Goal: Communication & Community: Answer question/provide support

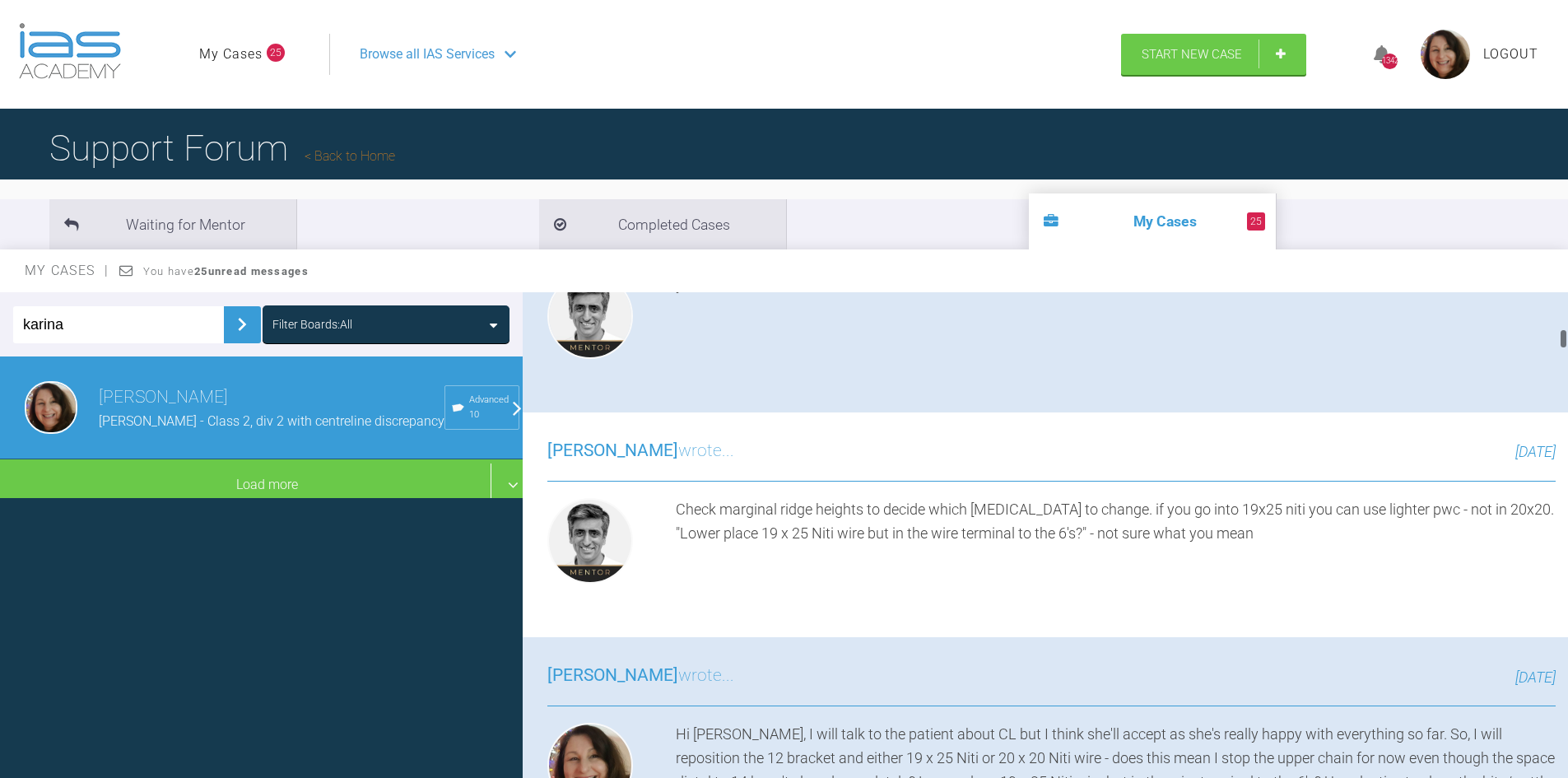
scroll to position [95, 0]
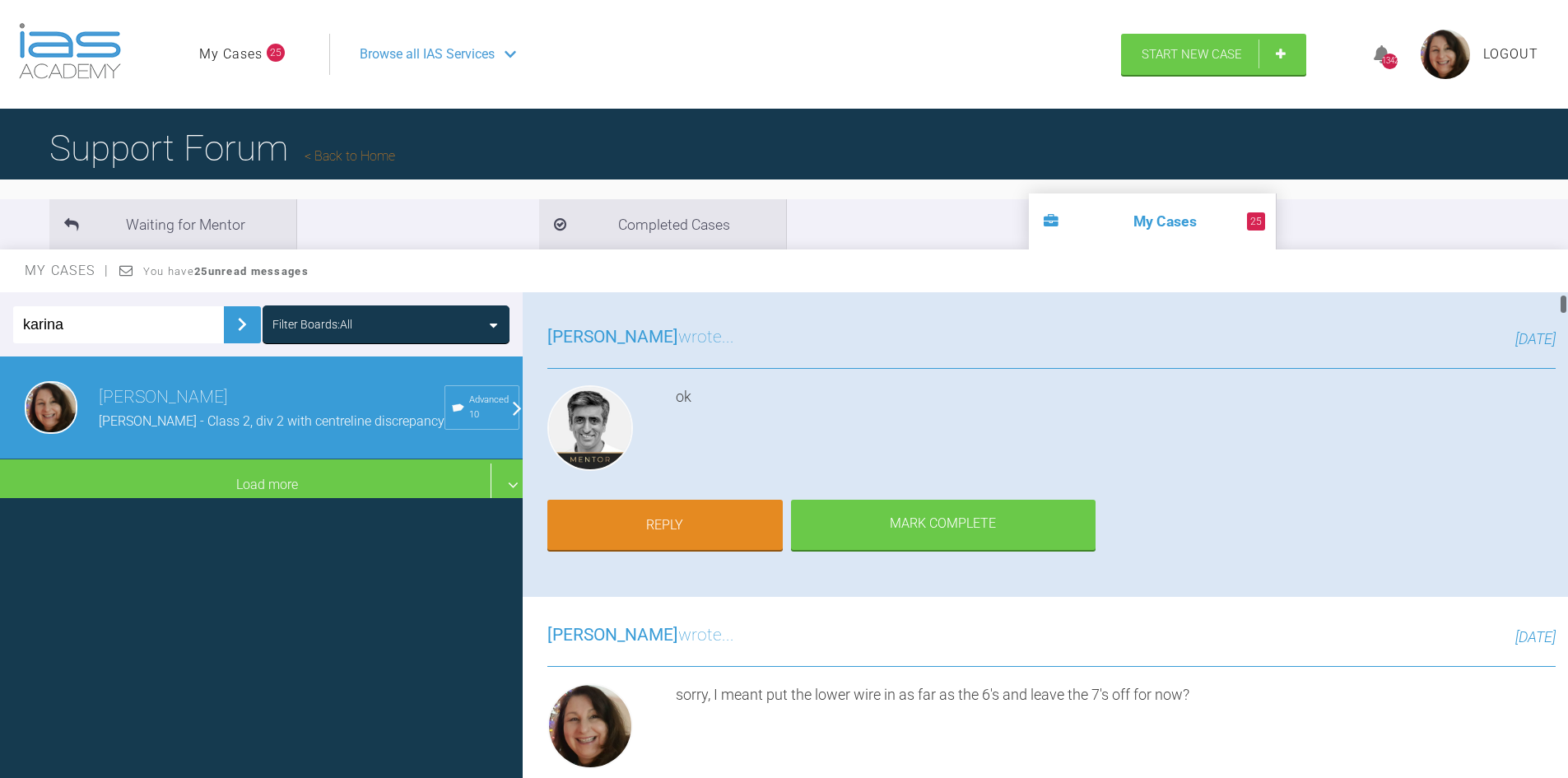
drag, startPoint x: 1565, startPoint y: 341, endPoint x: 1572, endPoint y: 304, distance: 37.7
click at [1568, 304] on html "My Cases 25 Logout Browse all IAS Services Start New Case 1342 Logout Support F…" at bounding box center [784, 474] width 1568 height 949
click at [696, 513] on link "Reply" at bounding box center [665, 527] width 235 height 51
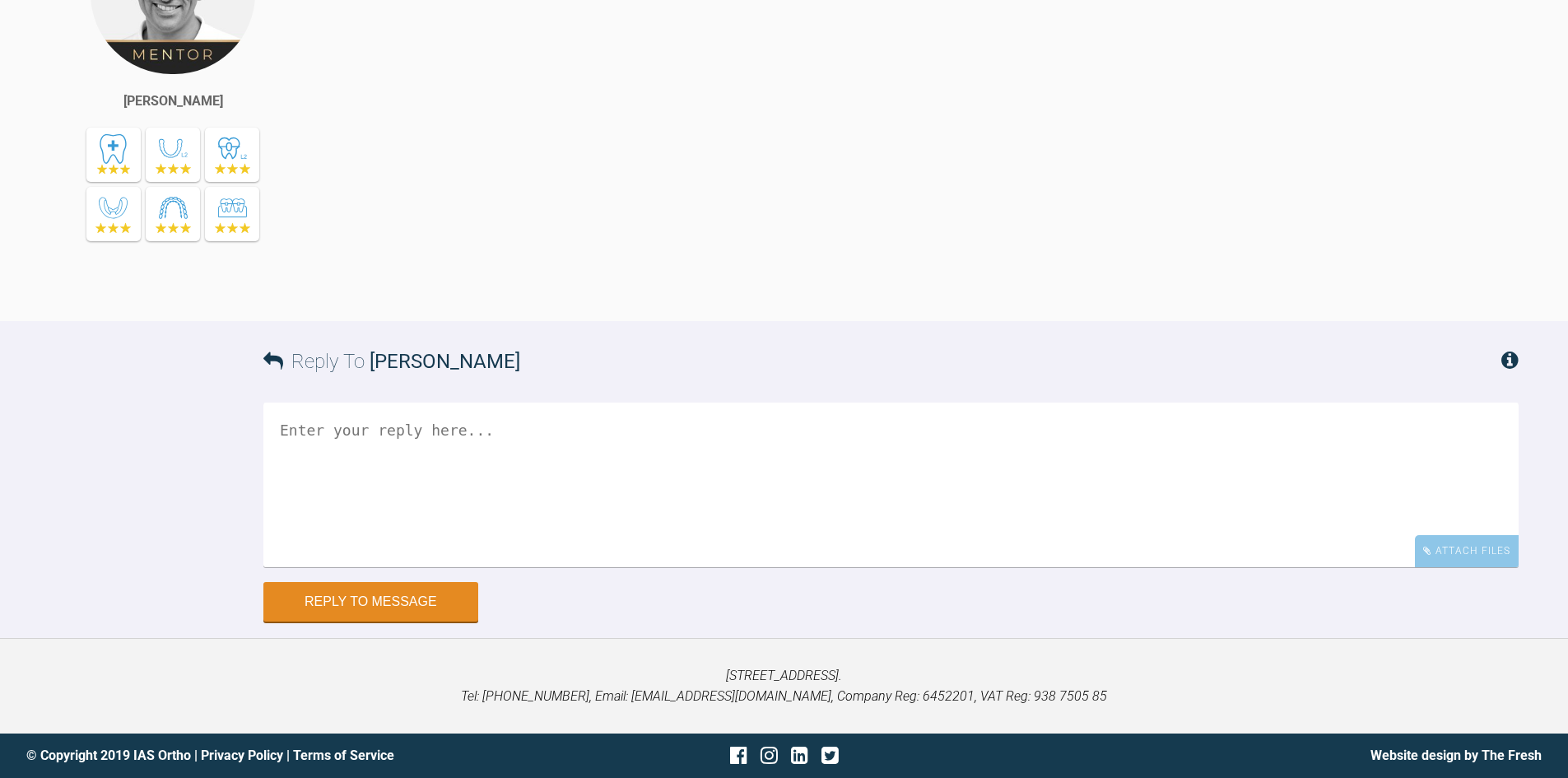
scroll to position [31475, 0]
click at [425, 448] on textarea at bounding box center [891, 484] width 1256 height 164
type textarea "Hi Asif, Saw patient [DATE] [DATE]"
click at [1447, 551] on div "Attach Files" at bounding box center [1466, 550] width 103 height 32
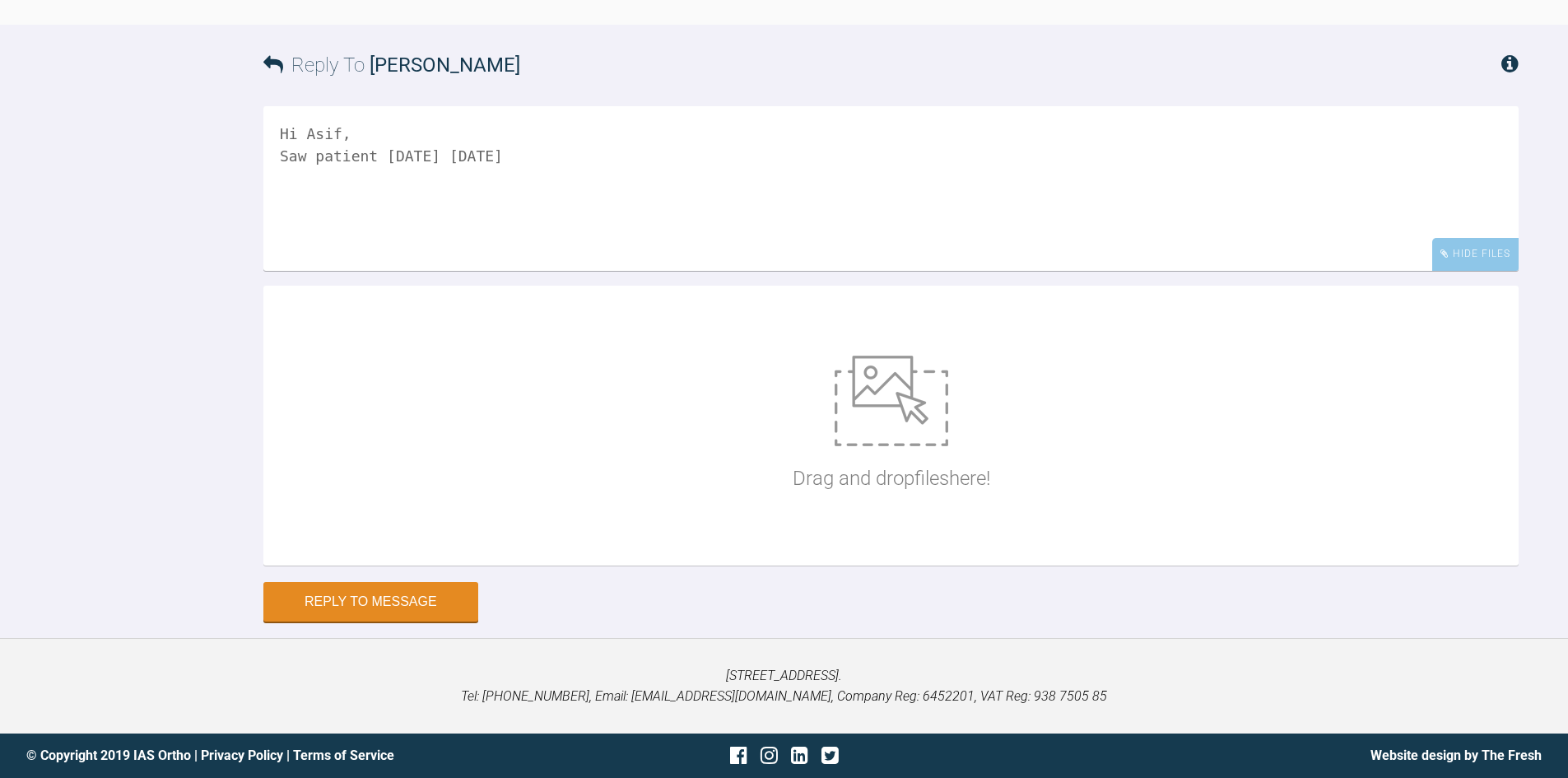
click at [888, 549] on div "Drag and drop files here!" at bounding box center [891, 425] width 197 height 247
type input "C:\fakepath\IMG_9875.JPG"
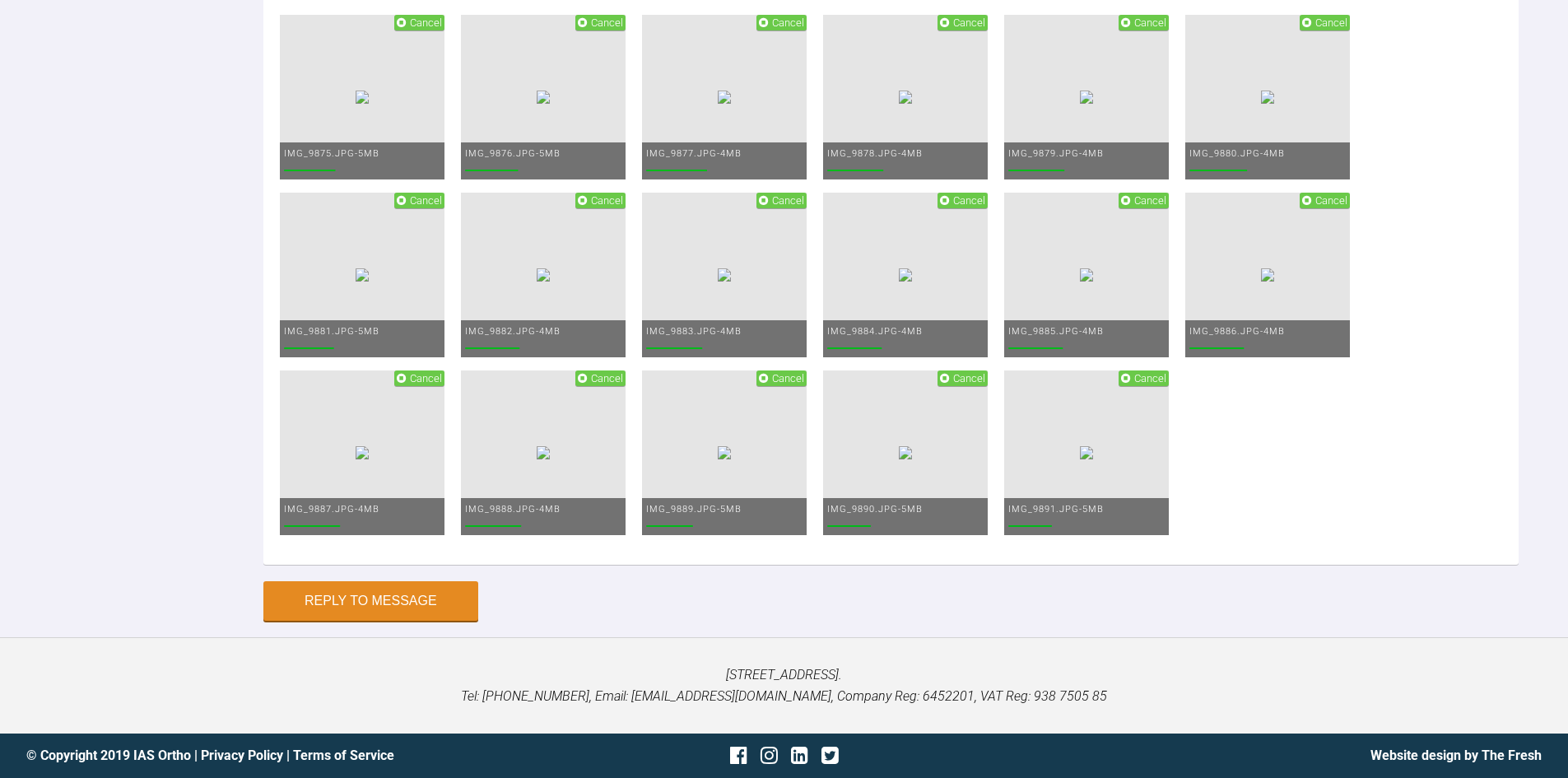
scroll to position [32422, 0]
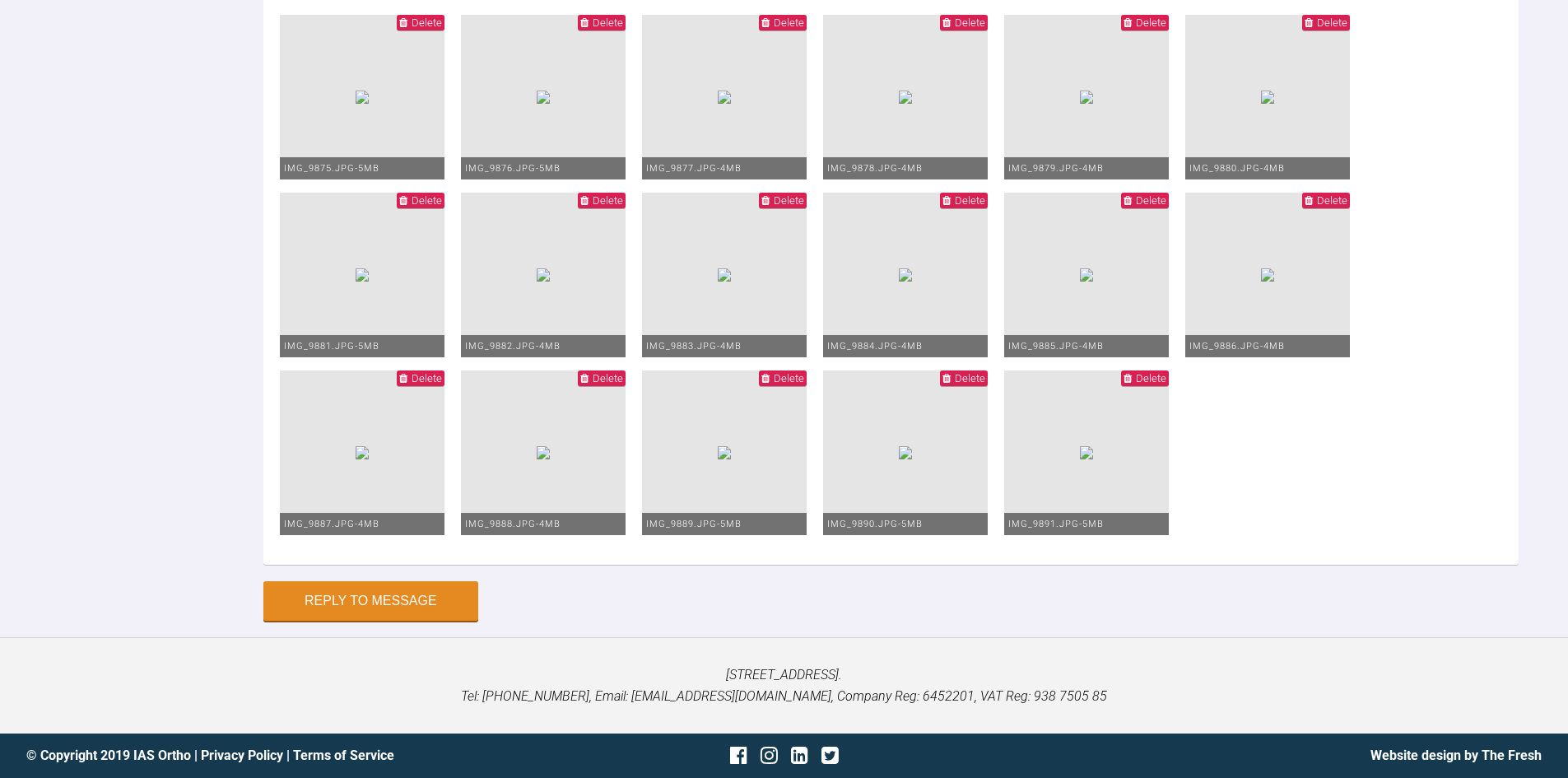
click at [985, 374] on span "Delete" at bounding box center [970, 378] width 30 height 12
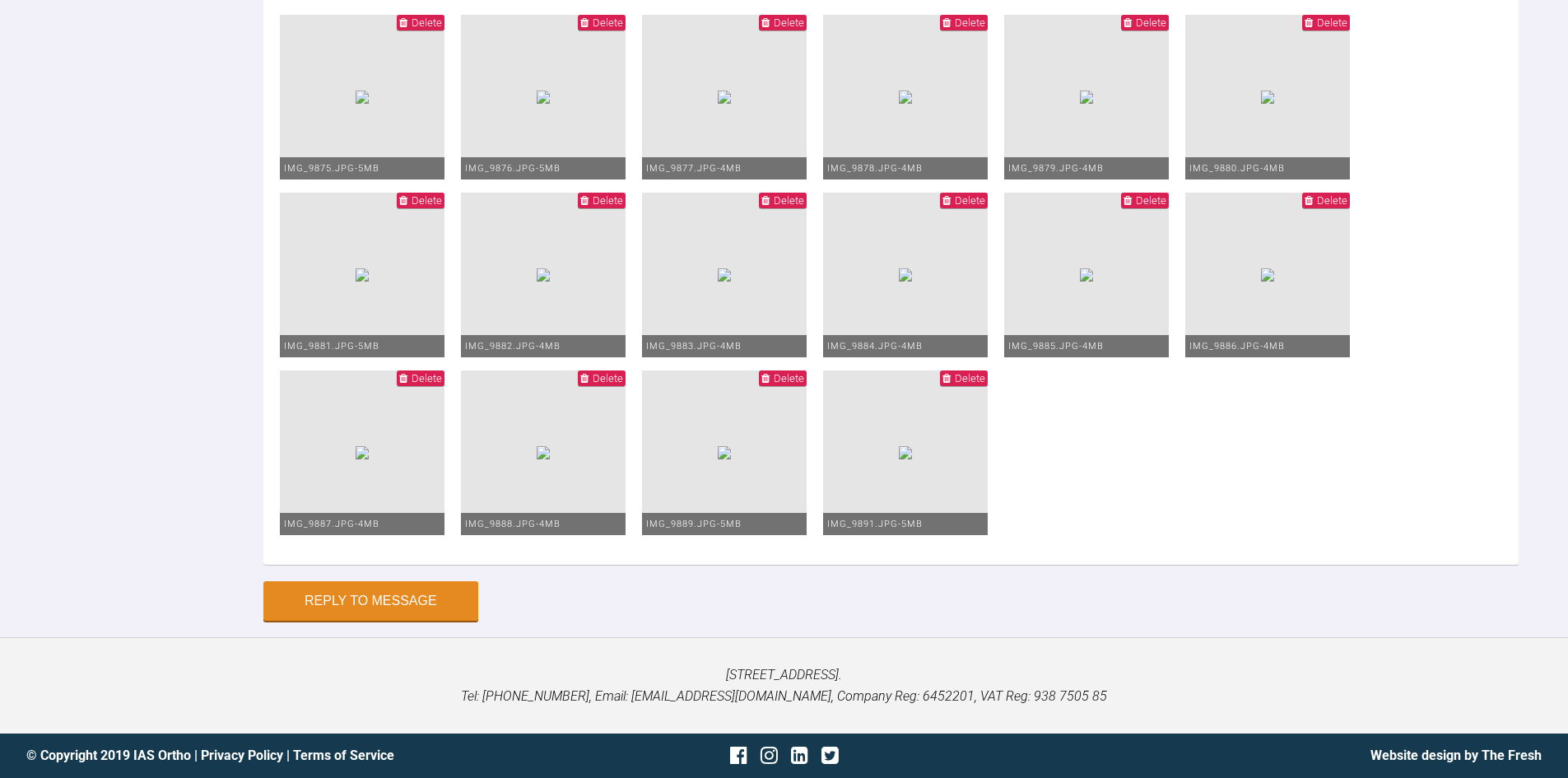
scroll to position [31474, 0]
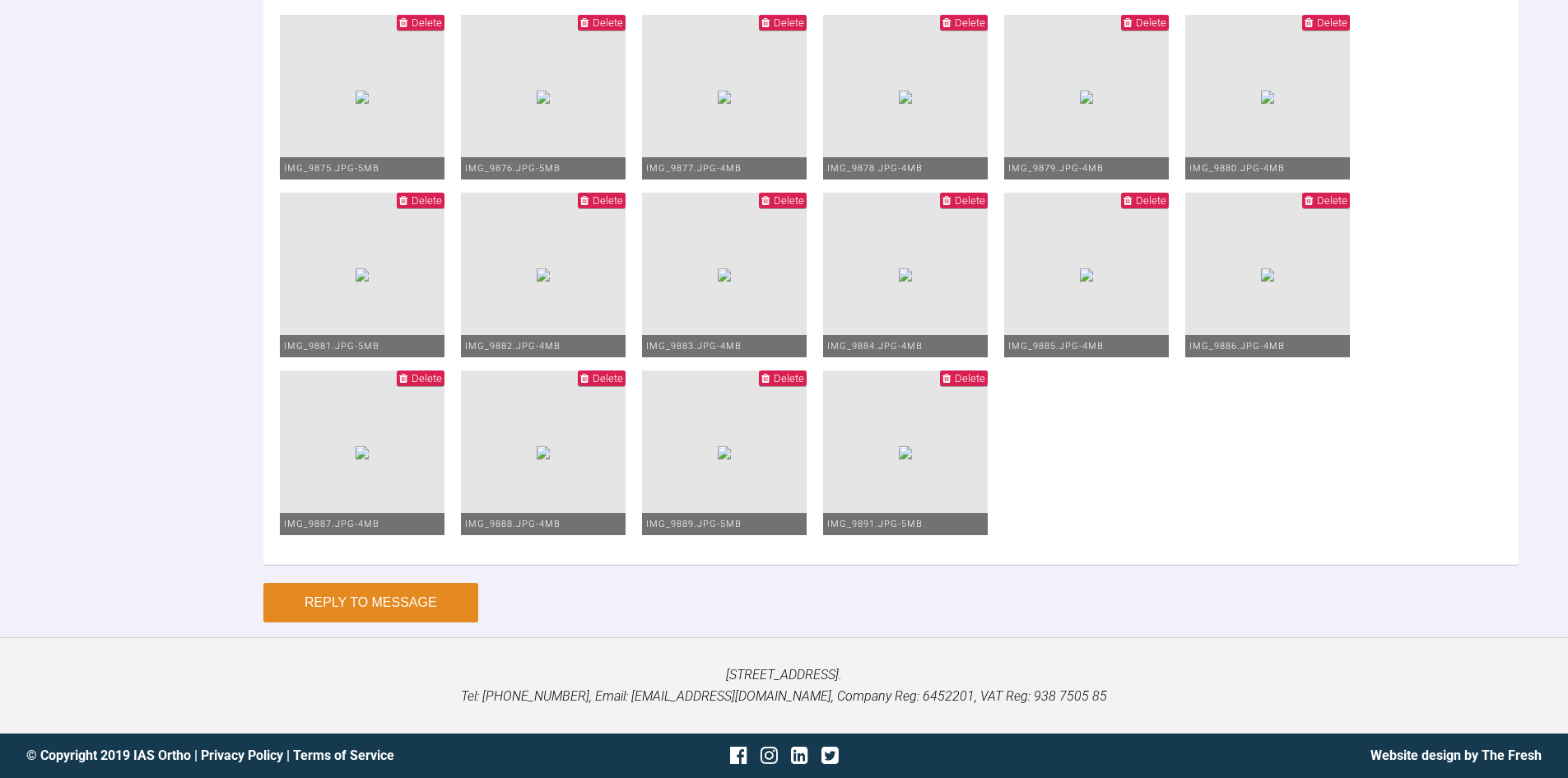
type textarea "Hi Asif, Saw patient [DATE] [DATE] Uppers: I have repositioned 12. I think all …"
click at [405, 602] on button "Reply to Message" at bounding box center [371, 602] width 215 height 40
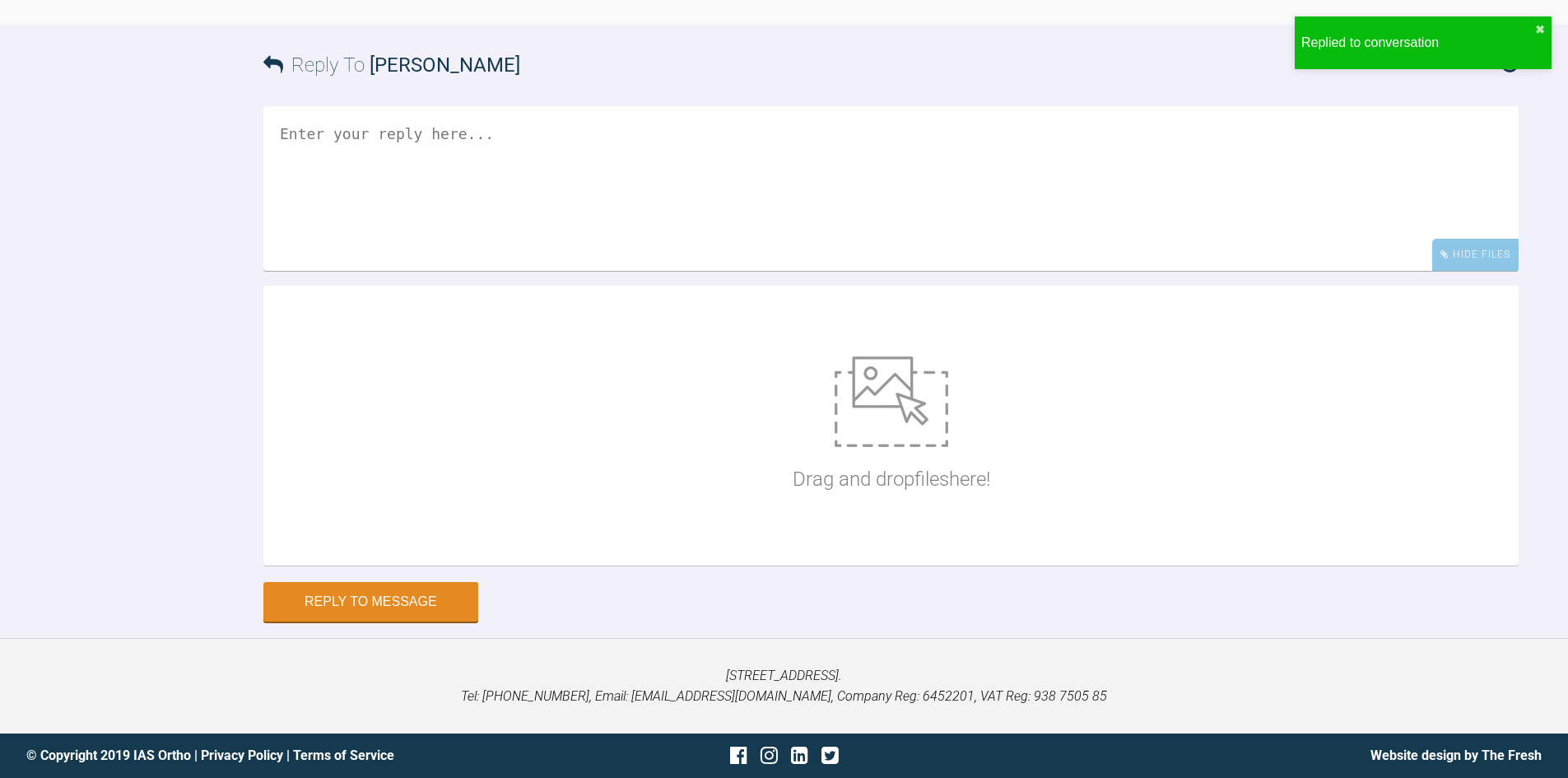
scroll to position [32055, 0]
